Goal: Find specific page/section: Find specific page/section

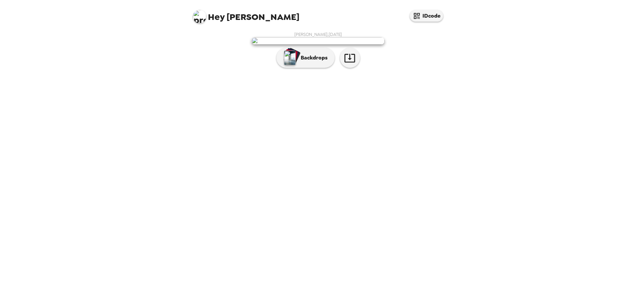
click at [224, 20] on span "Hey [PERSON_NAME]" at bounding box center [246, 14] width 106 height 15
click at [271, 17] on div "Hey [PERSON_NAME] IDcode" at bounding box center [318, 14] width 266 height 28
click at [435, 71] on div "[PERSON_NAME] , [DATE] Backdrops" at bounding box center [318, 52] width 253 height 40
drag, startPoint x: 231, startPoint y: 11, endPoint x: 235, endPoint y: 17, distance: 6.7
click at [231, 12] on span "Hey [PERSON_NAME]" at bounding box center [246, 14] width 106 height 15
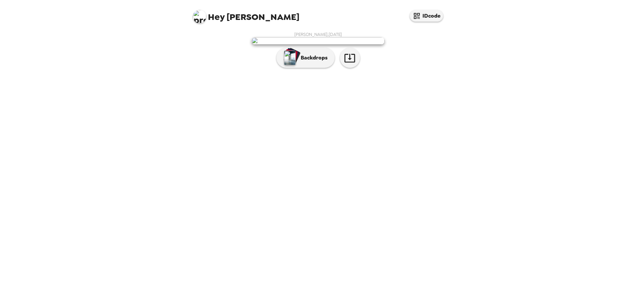
click at [241, 18] on span "Hey [PERSON_NAME]" at bounding box center [246, 14] width 106 height 15
drag, startPoint x: 230, startPoint y: 24, endPoint x: 226, endPoint y: 26, distance: 4.6
click at [226, 26] on div "Hey [PERSON_NAME] IDcode" at bounding box center [318, 14] width 266 height 28
drag, startPoint x: 226, startPoint y: 26, endPoint x: 221, endPoint y: 28, distance: 4.8
click at [221, 28] on div "Hey [PERSON_NAME] IDcode" at bounding box center [318, 14] width 266 height 28
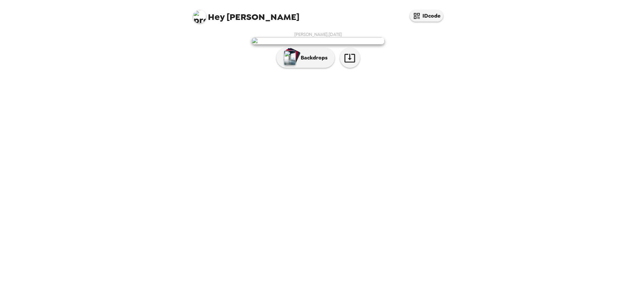
drag, startPoint x: 221, startPoint y: 28, endPoint x: 172, endPoint y: 76, distance: 69.6
click at [172, 76] on div "Hey [PERSON_NAME] IDcode [PERSON_NAME] , [DATE] Backdrops" at bounding box center [318, 153] width 636 height 307
click at [422, 16] on button "IDcode" at bounding box center [426, 16] width 33 height 12
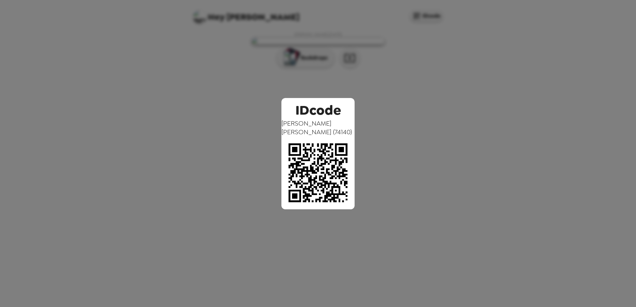
click at [404, 102] on div "IDcode [PERSON_NAME] ( 74140 )" at bounding box center [318, 153] width 636 height 307
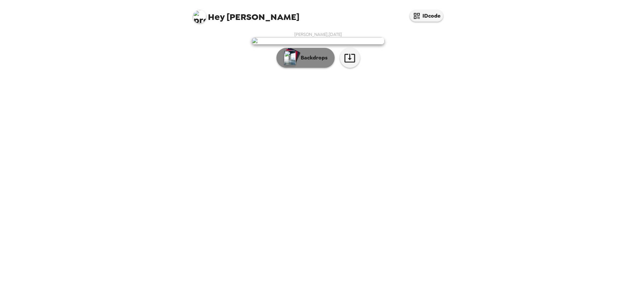
click at [313, 68] on button "Backdrops" at bounding box center [305, 58] width 58 height 20
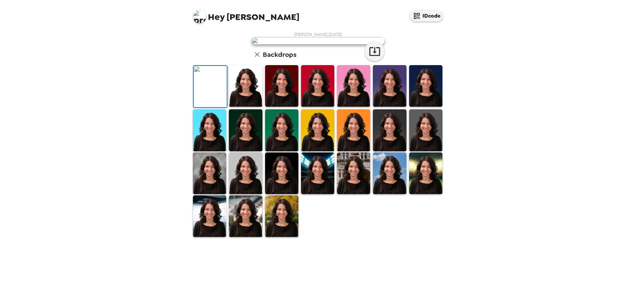
click at [352, 107] on img at bounding box center [353, 86] width 33 height 42
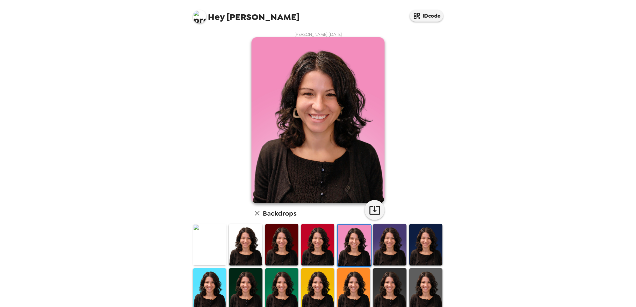
click at [390, 254] on img at bounding box center [389, 245] width 33 height 42
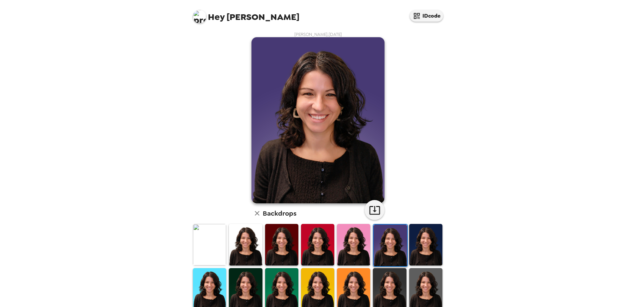
click at [491, 206] on div "Hey [PERSON_NAME] IDcode [PERSON_NAME] , [DATE] Backdrops" at bounding box center [318, 153] width 636 height 307
click at [472, 115] on div "Hey [PERSON_NAME] IDcode [PERSON_NAME] , [DATE] Backdrops" at bounding box center [318, 153] width 636 height 307
